Goal: Find specific fact

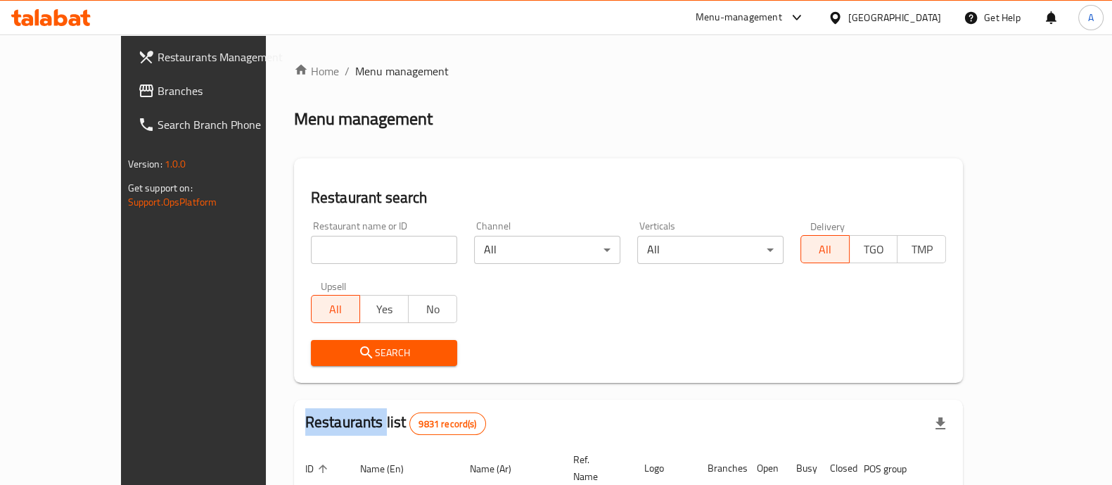
click at [275, 246] on div at bounding box center [556, 242] width 1112 height 485
click at [311, 246] on input "search" at bounding box center [384, 250] width 146 height 28
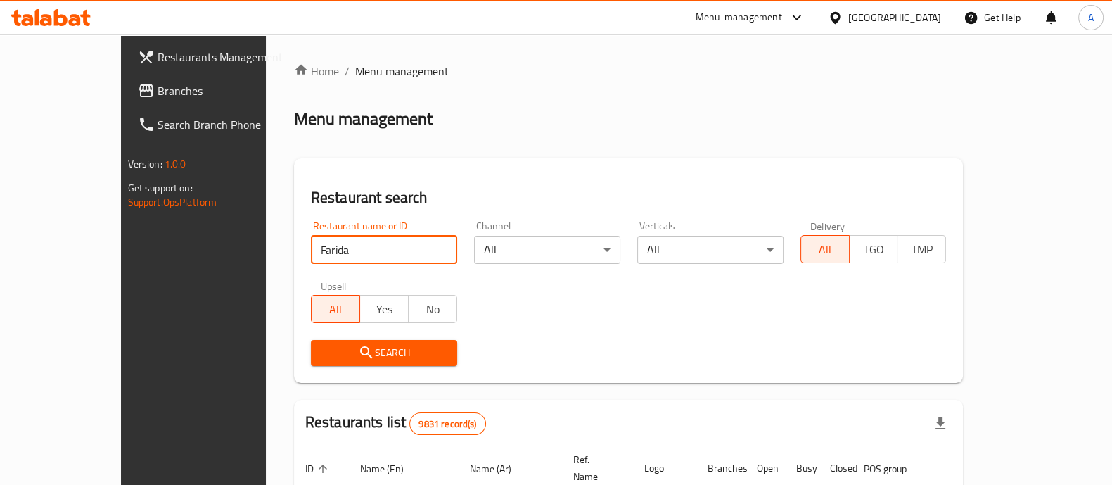
type input "Farida"
click button "Search" at bounding box center [384, 353] width 146 height 26
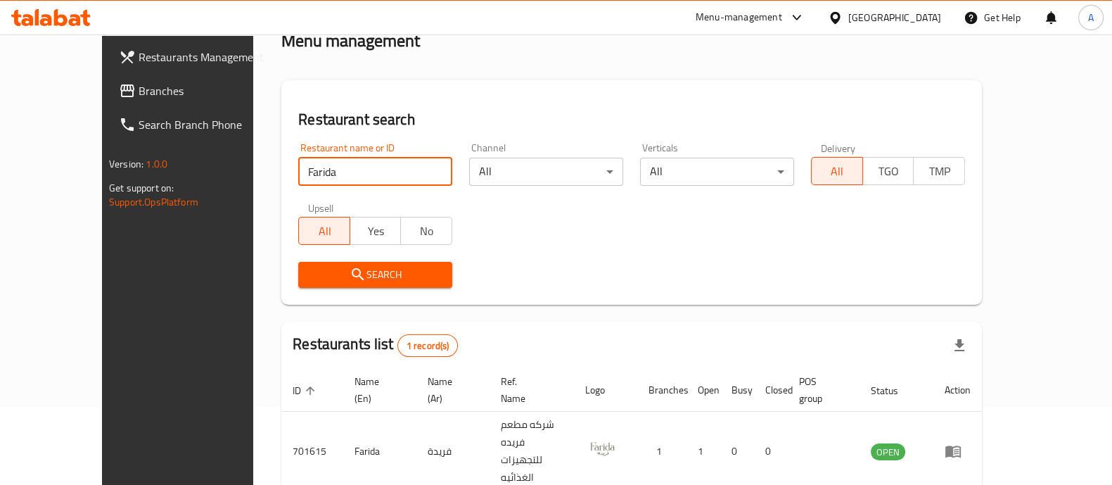
scroll to position [115, 0]
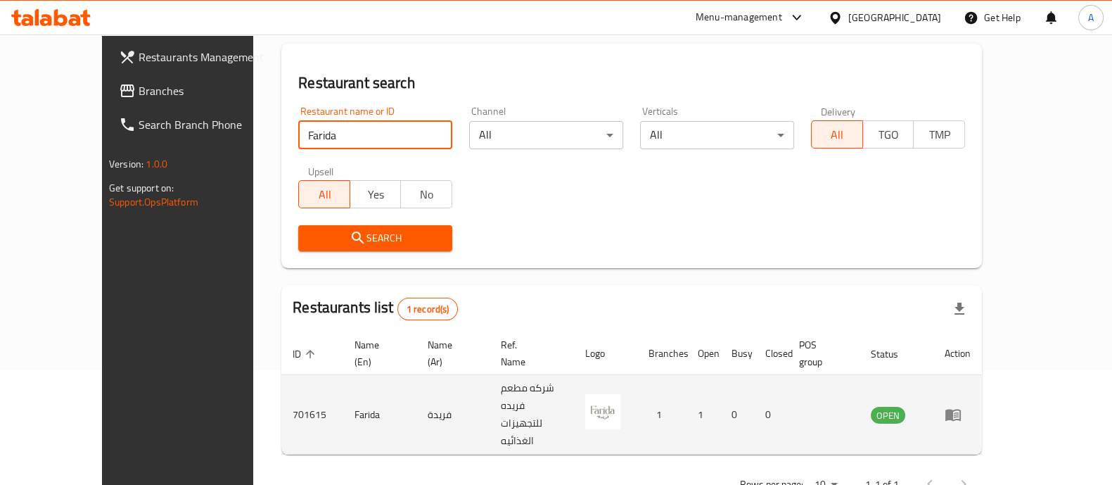
click at [281, 393] on td "701615" at bounding box center [312, 415] width 62 height 80
click at [281, 392] on td "701615" at bounding box center [312, 415] width 62 height 80
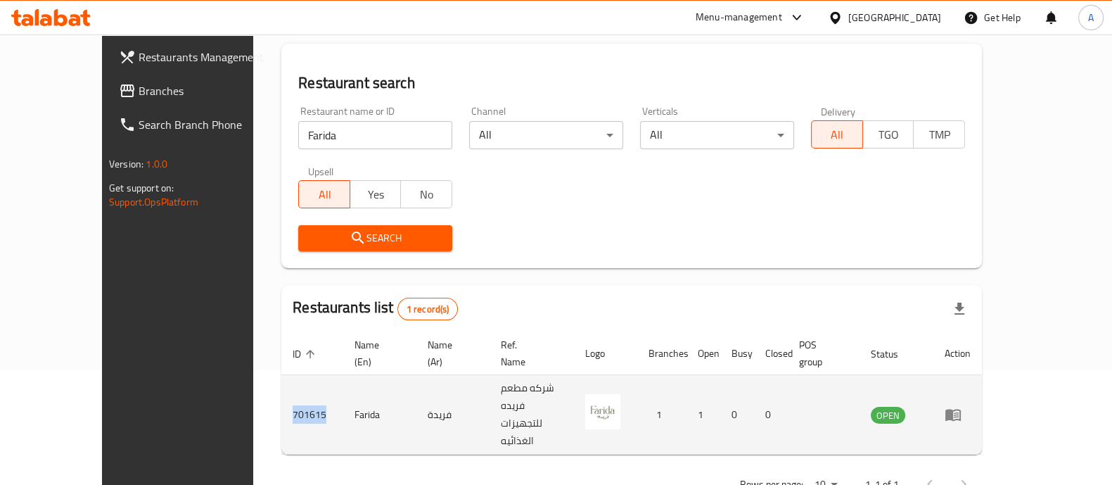
click at [281, 392] on td "701615" at bounding box center [312, 415] width 62 height 80
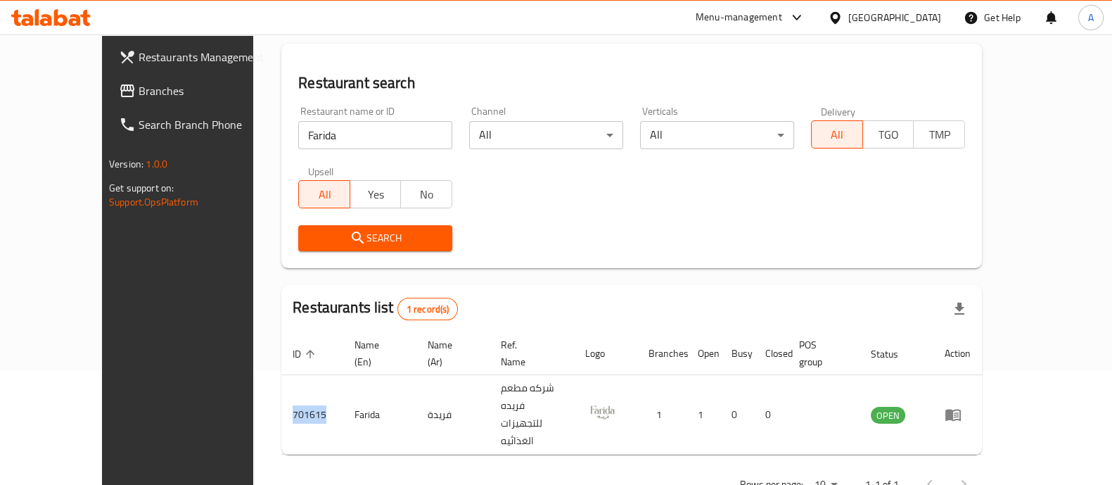
copy td "701615"
